Goal: Transaction & Acquisition: Purchase product/service

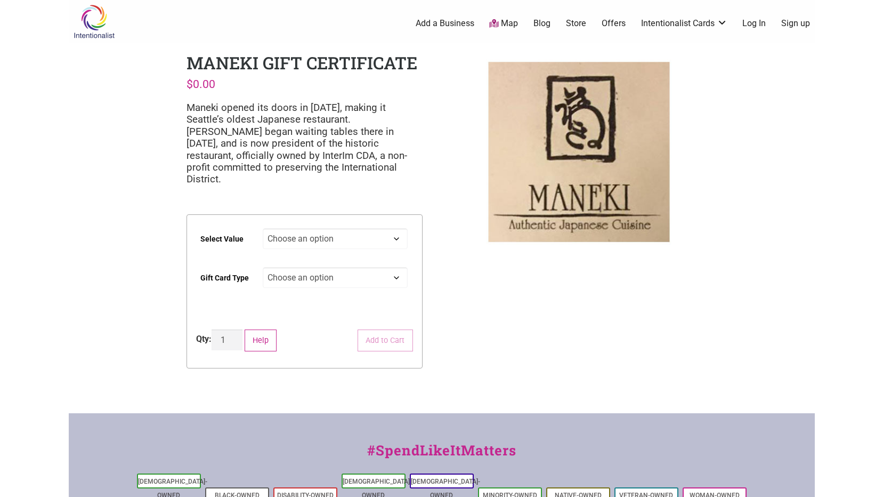
click at [327, 267] on select "Choose an option Physical" at bounding box center [335, 277] width 145 height 21
click at [325, 228] on select "Choose an option $25 $50 $100 $200 $500" at bounding box center [335, 238] width 145 height 21
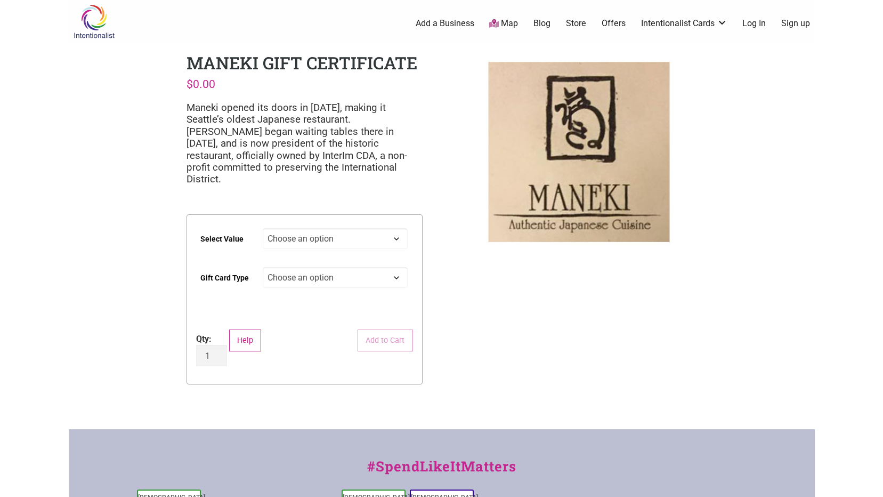
click at [426, 20] on link "Add a Business" at bounding box center [445, 24] width 59 height 12
